Goal: Task Accomplishment & Management: Use online tool/utility

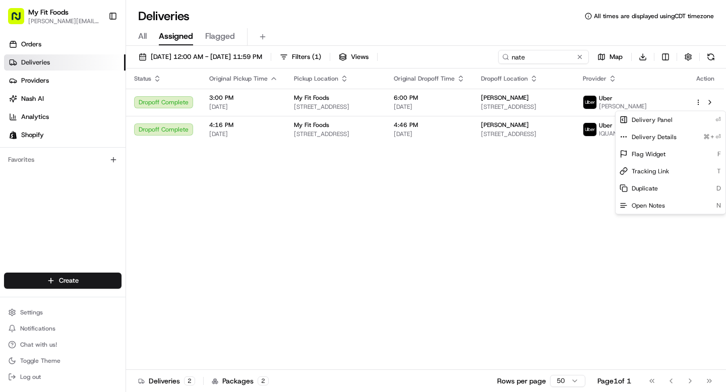
click at [533, 61] on html "My Fit Foods [EMAIL_ADDRESS][DOMAIN_NAME] Toggle Sidebar Orders Deliveries Prov…" at bounding box center [363, 196] width 726 height 392
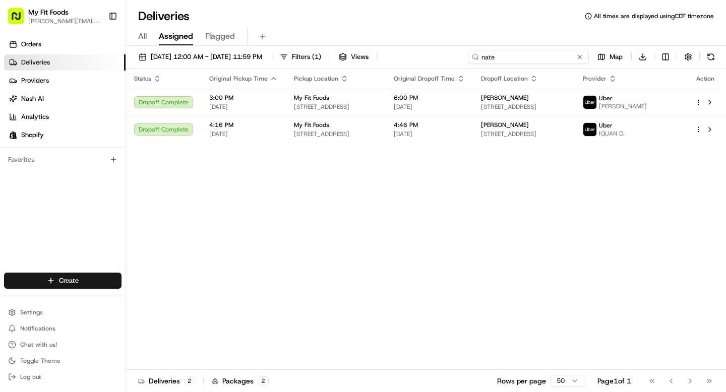
click at [533, 61] on input "nate" at bounding box center [528, 57] width 121 height 14
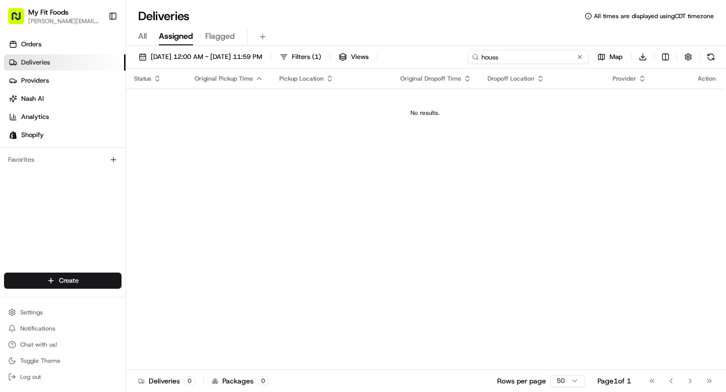
click at [493, 60] on input "houss" at bounding box center [528, 57] width 121 height 14
paste input "[PERSON_NAME]"
click at [511, 63] on input "[PERSON_NAME]" at bounding box center [528, 57] width 121 height 14
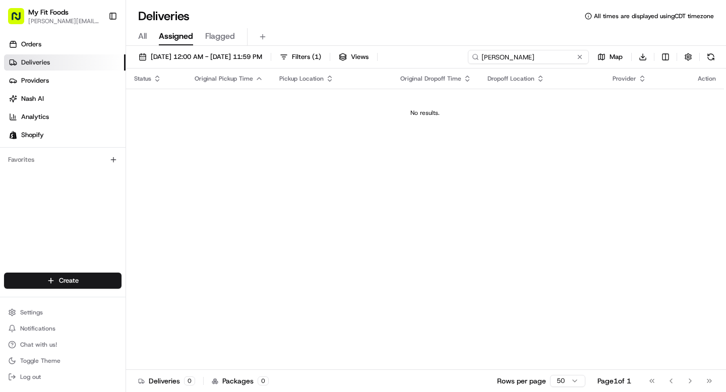
click at [511, 63] on input "Davar ansari" at bounding box center [528, 57] width 121 height 14
type input "D"
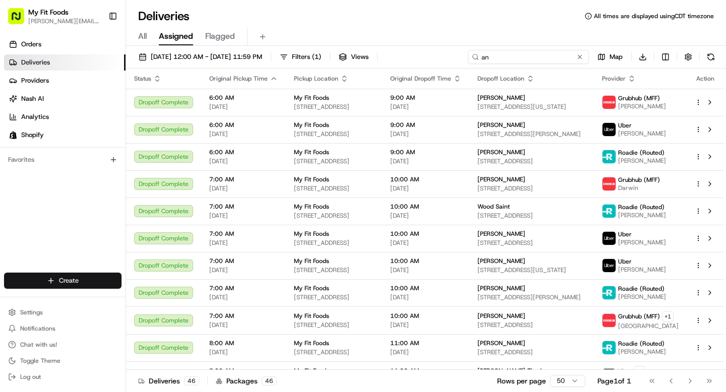
type input "an"
click at [50, 284] on html "My Fit Foods tyler@myfitfoods.com Toggle Sidebar Orders Deliveries Providers Na…" at bounding box center [363, 196] width 726 height 392
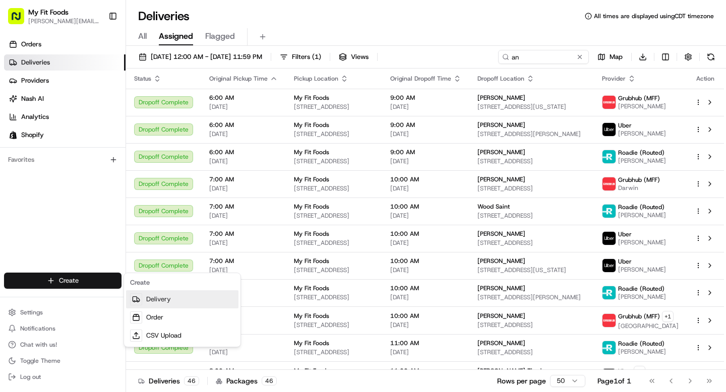
click at [164, 304] on link "Delivery" at bounding box center [182, 299] width 112 height 18
